Goal: Task Accomplishment & Management: Manage account settings

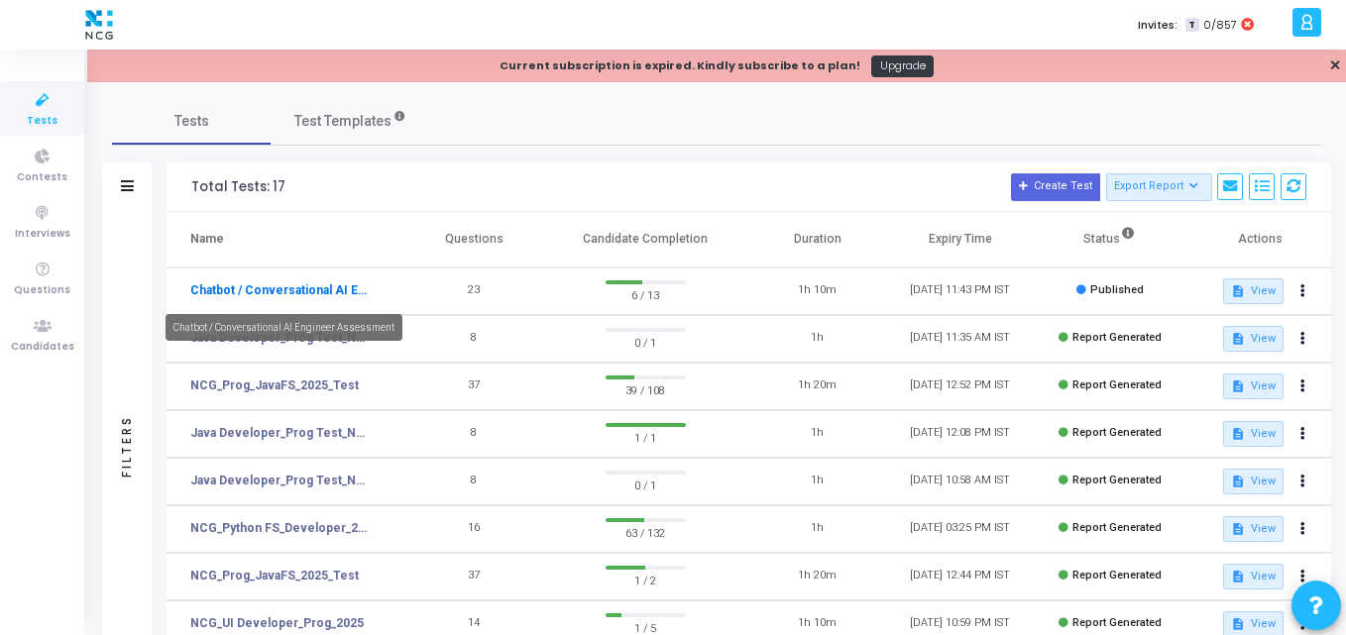
click at [314, 284] on link "Chatbot / Conversational AI Engineer Assessment" at bounding box center [281, 291] width 182 height 18
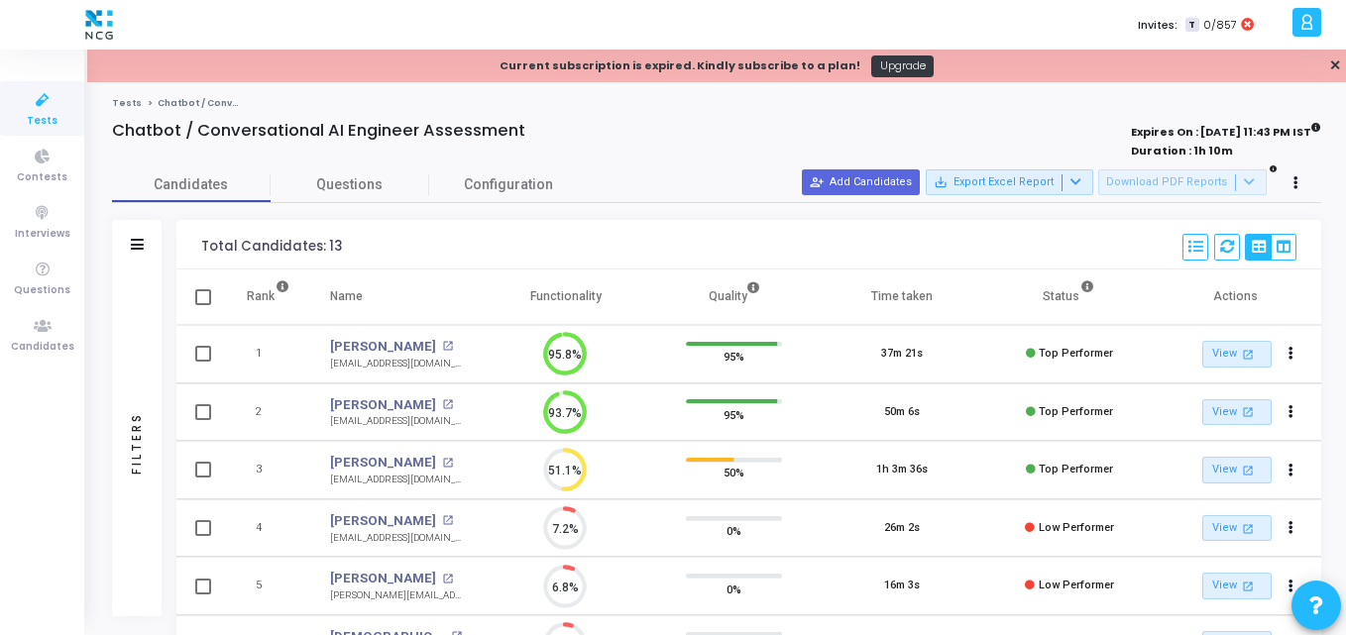
click at [521, 228] on div "Total Candidates: 13 Select S No Name Questions Functionality Quality Time Take…" at bounding box center [748, 245] width 1145 height 50
click at [46, 97] on icon at bounding box center [43, 100] width 42 height 25
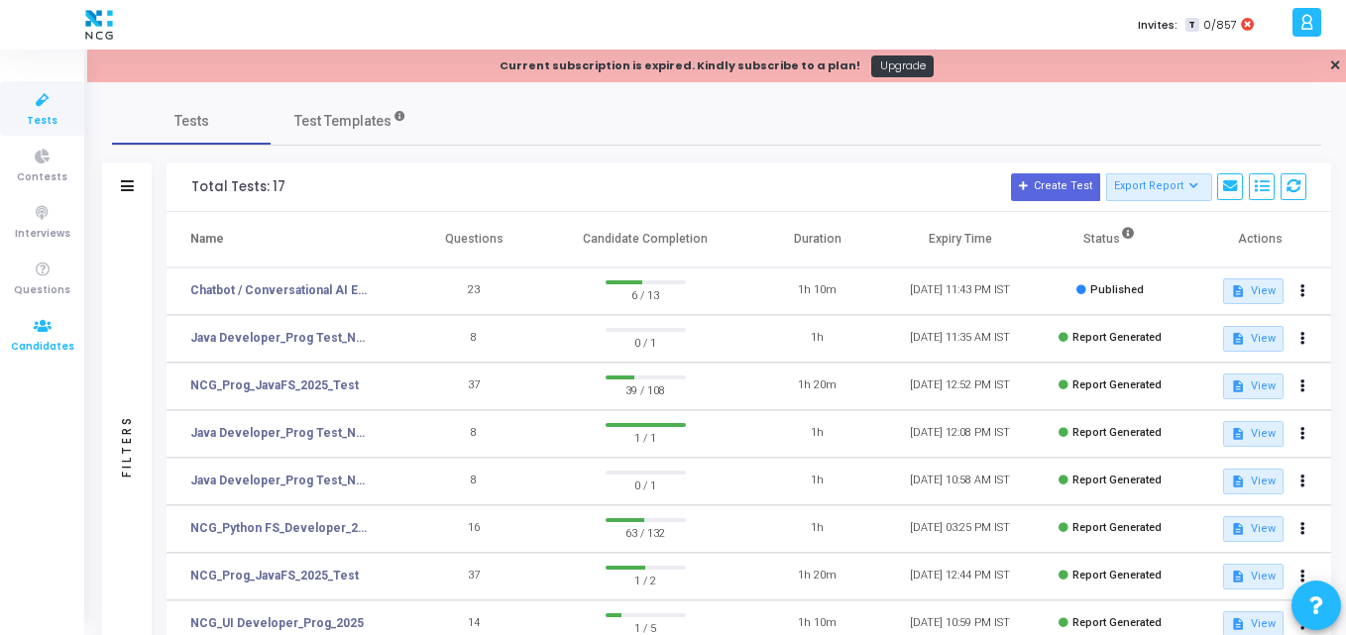
click at [36, 332] on icon at bounding box center [43, 326] width 42 height 25
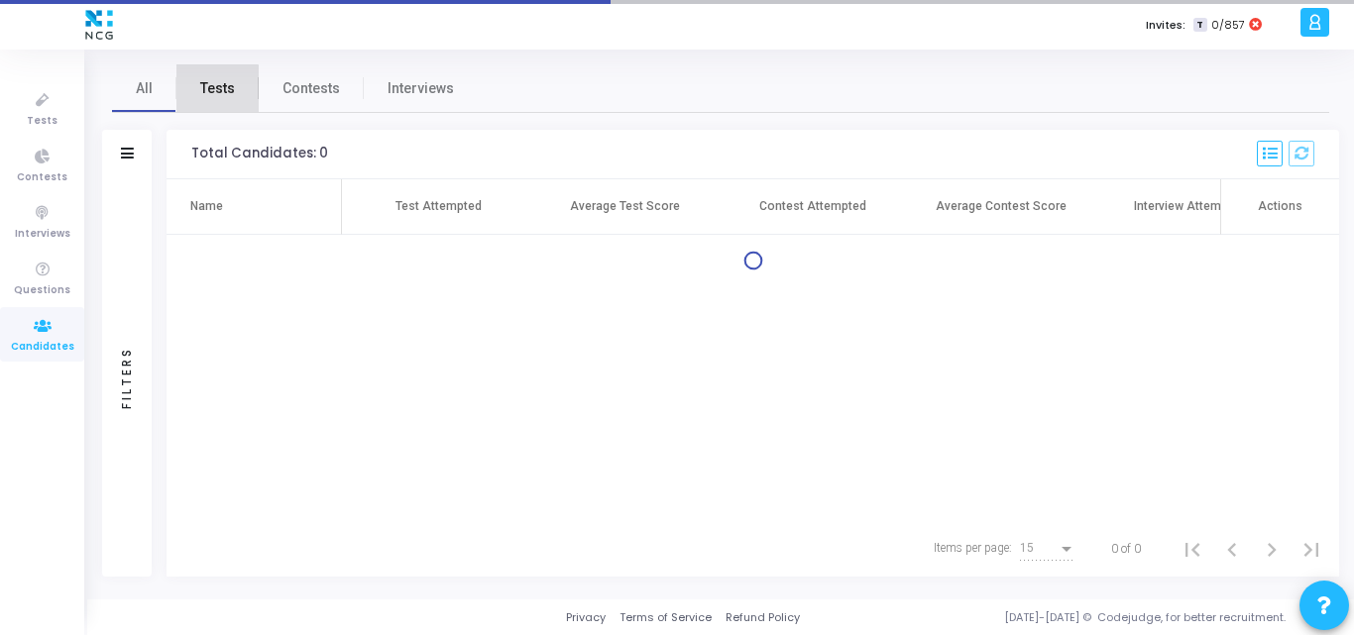
click at [208, 92] on span "Tests" at bounding box center [217, 88] width 35 height 21
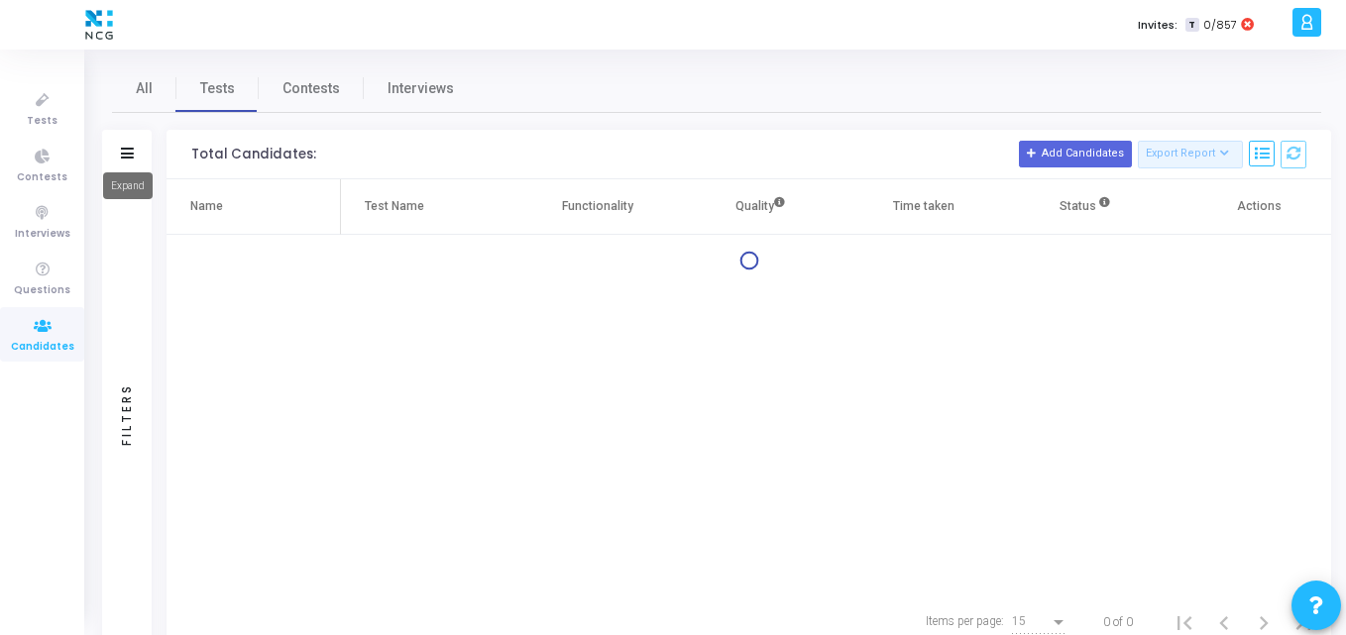
click at [128, 156] on icon at bounding box center [127, 153] width 13 height 11
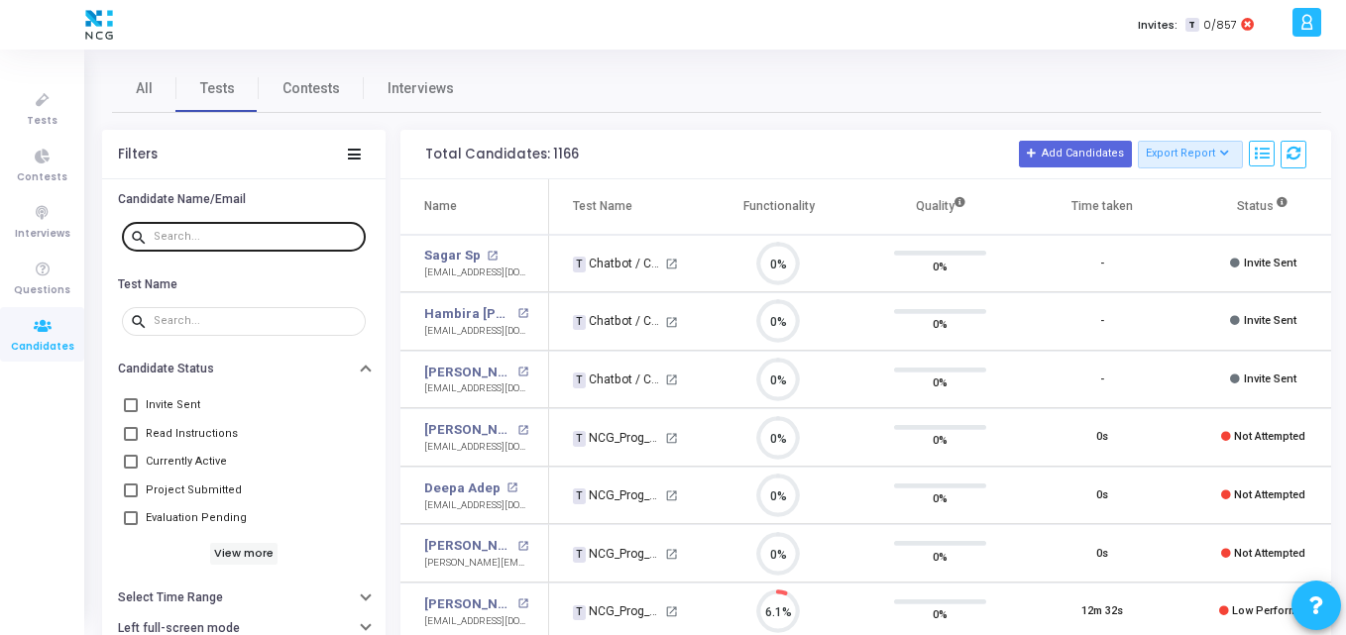
scroll to position [42, 51]
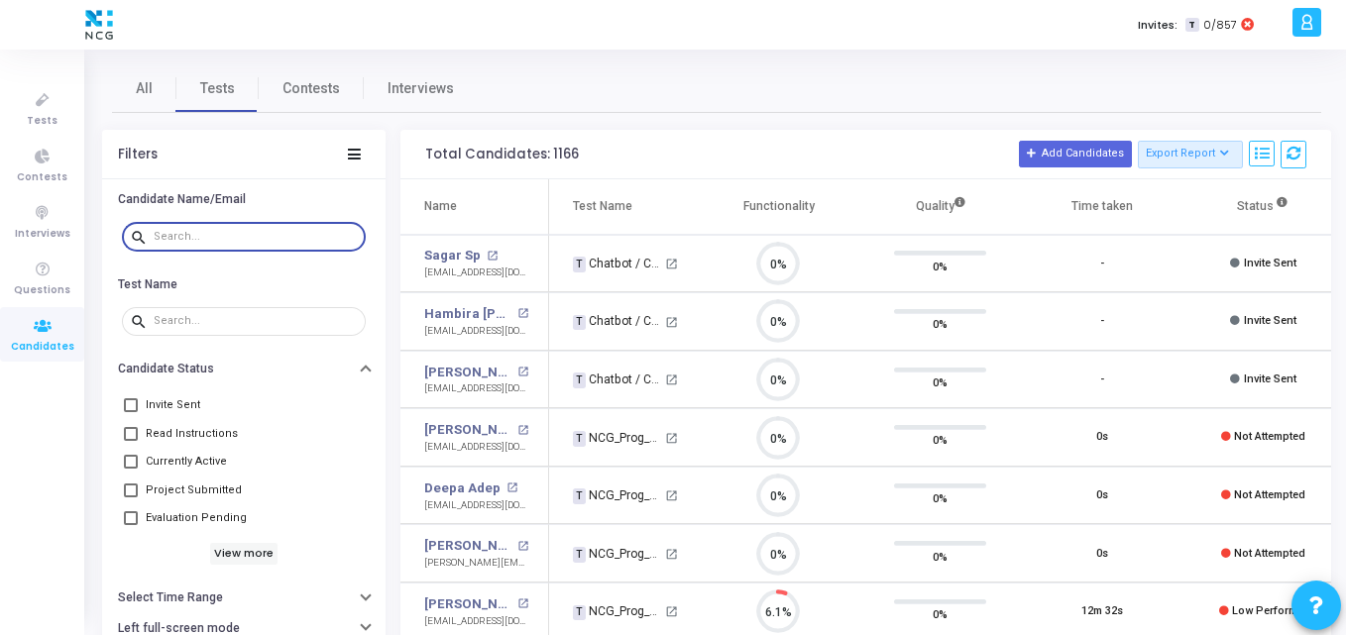
click at [240, 233] on input "text" at bounding box center [256, 237] width 204 height 12
paste input "[EMAIL_ADDRESS][DOMAIN_NAME]"
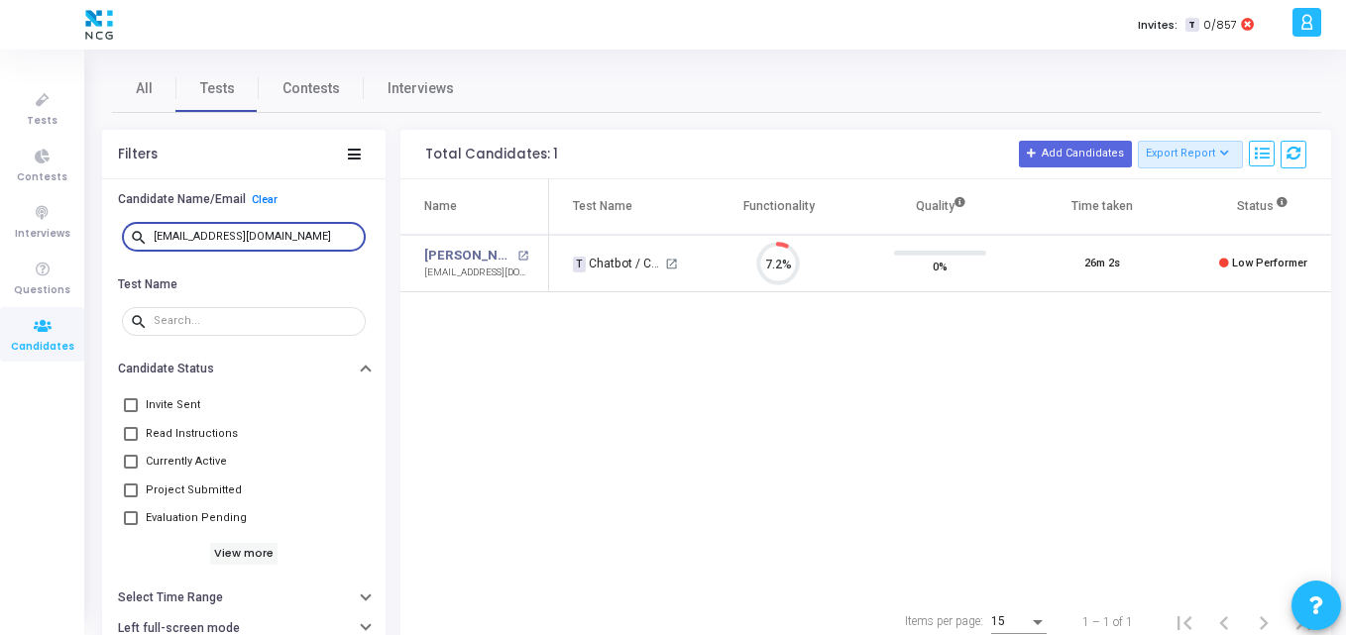
type input "[EMAIL_ADDRESS][DOMAIN_NAME]"
